Goal: Task Accomplishment & Management: Manage account settings

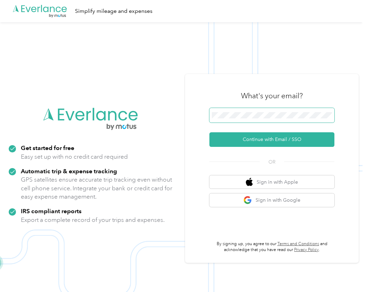
click at [239, 110] on span at bounding box center [271, 115] width 125 height 15
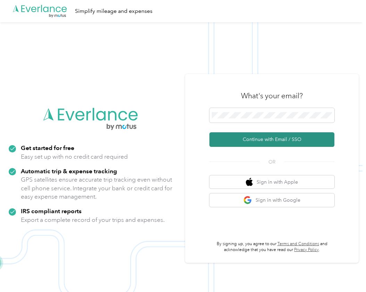
click at [251, 135] on button "Continue with Email / SSO" at bounding box center [271, 139] width 125 height 15
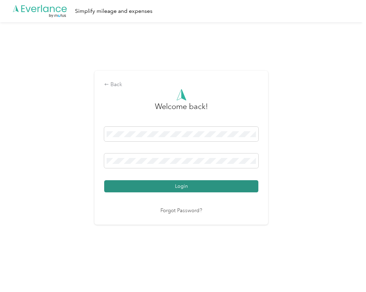
click at [177, 185] on button "Login" at bounding box center [181, 186] width 154 height 12
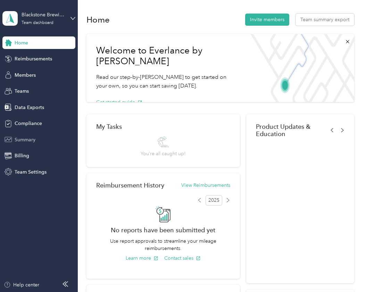
click at [29, 140] on span "Summary" at bounding box center [25, 139] width 21 height 7
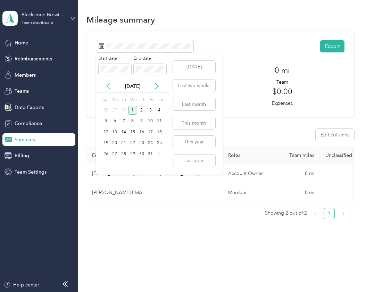
click at [108, 87] on icon at bounding box center [108, 86] width 7 height 7
click at [113, 111] on div "1" at bounding box center [114, 110] width 9 height 9
click at [123, 154] on div "30" at bounding box center [123, 154] width 9 height 9
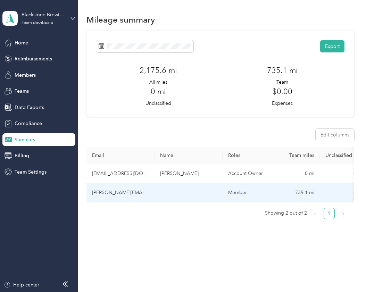
click at [120, 193] on td "[PERSON_NAME][EMAIL_ADDRESS][DOMAIN_NAME]" at bounding box center [120, 192] width 68 height 19
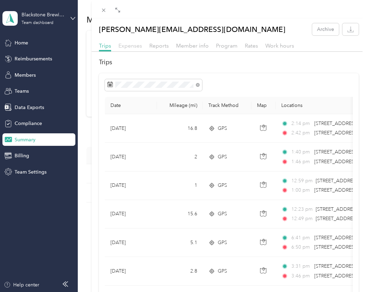
click at [132, 45] on span "Expenses" at bounding box center [130, 45] width 24 height 7
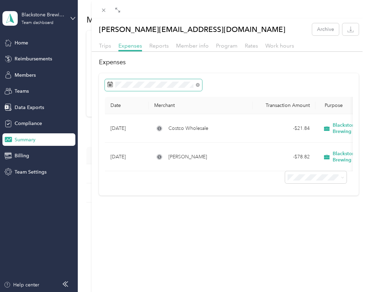
click at [111, 84] on rect at bounding box center [110, 84] width 1 height 1
click at [110, 84] on rect at bounding box center [110, 84] width 1 height 1
click at [109, 83] on icon at bounding box center [110, 85] width 6 height 6
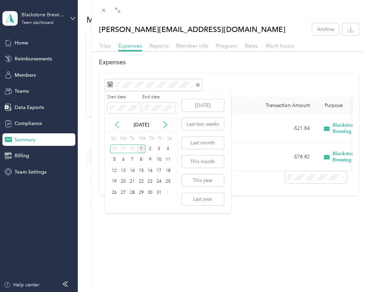
click at [116, 125] on icon at bounding box center [116, 124] width 7 height 7
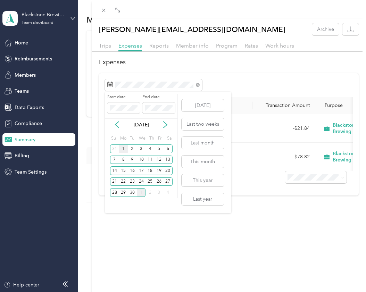
click at [122, 148] on div "1" at bounding box center [123, 148] width 9 height 9
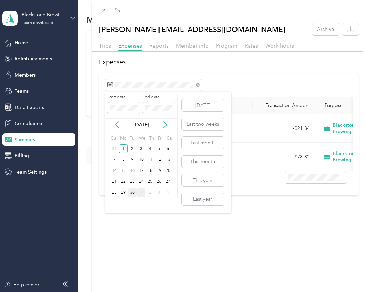
click at [131, 190] on div "30" at bounding box center [132, 192] width 9 height 9
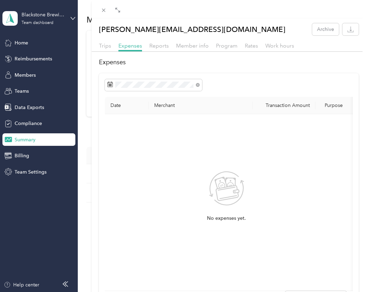
click at [23, 42] on div "[PERSON_NAME][EMAIL_ADDRESS][DOMAIN_NAME] Archive Trips Expenses Reports Member…" at bounding box center [183, 146] width 366 height 292
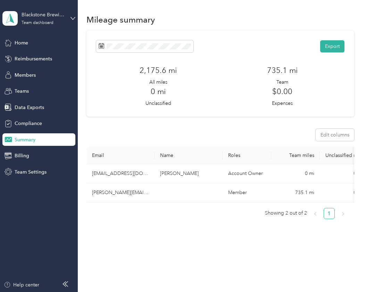
click at [70, 17] on div "Blackstone Brewing Co Team dashboard" at bounding box center [38, 18] width 73 height 24
click at [24, 88] on div "Log out" at bounding box center [22, 88] width 27 height 7
